Goal: Check status: Check status

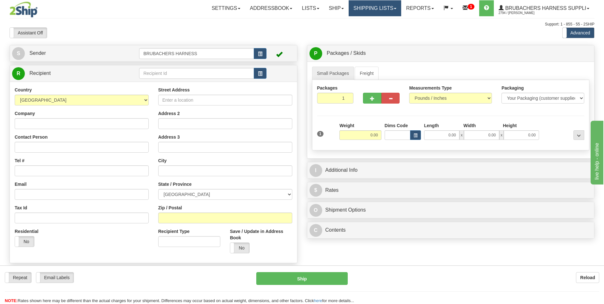
drag, startPoint x: 373, startPoint y: 9, endPoint x: 335, endPoint y: 40, distance: 49.3
click at [373, 9] on link "Shipping lists" at bounding box center [375, 8] width 53 height 16
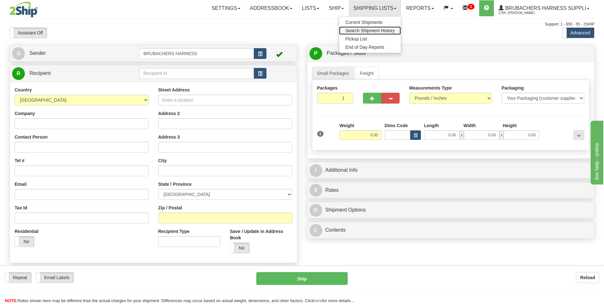
click at [356, 32] on span "Search Shipment History" at bounding box center [370, 30] width 49 height 5
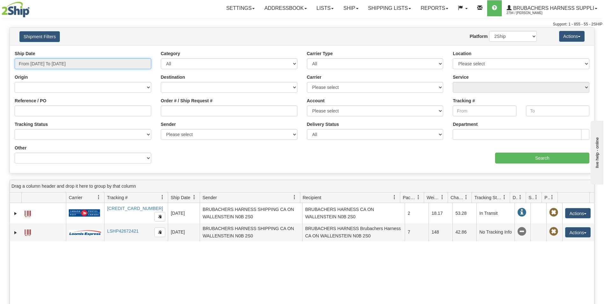
click at [52, 64] on input "From [DATE] To [DATE]" at bounding box center [83, 63] width 137 height 11
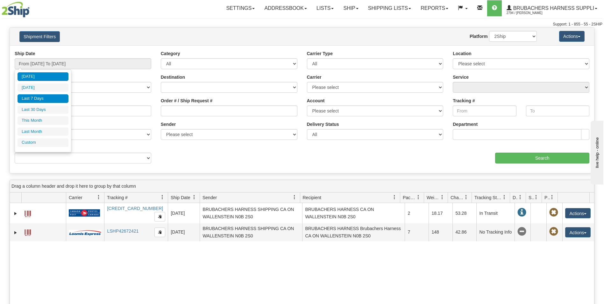
click at [39, 99] on li "Last 7 Days" at bounding box center [43, 98] width 51 height 9
type input "From [DATE] To [DATE]"
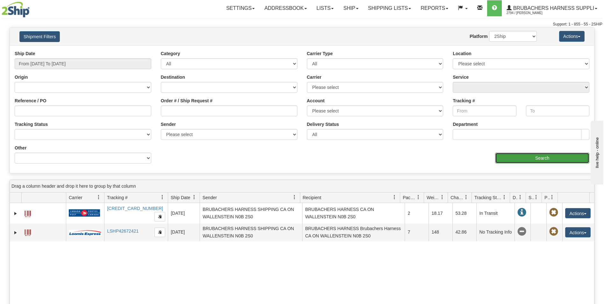
click at [513, 157] on input "Search" at bounding box center [542, 158] width 94 height 11
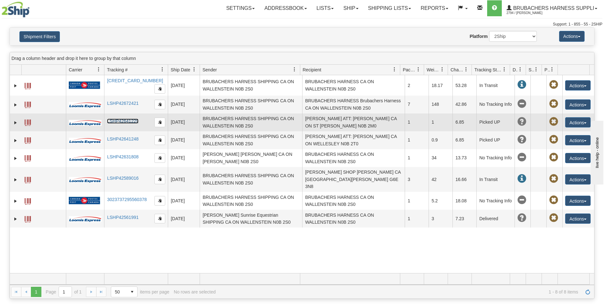
click at [127, 119] on link "LSHP42641229" at bounding box center [123, 121] width 32 height 5
